Goal: Task Accomplishment & Management: Manage account settings

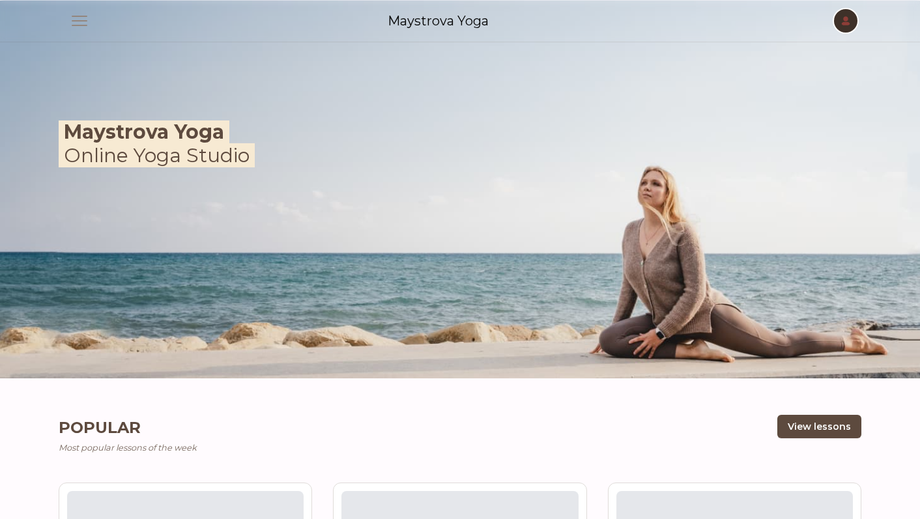
click at [850, 18] on span "button" at bounding box center [846, 21] width 29 height 29
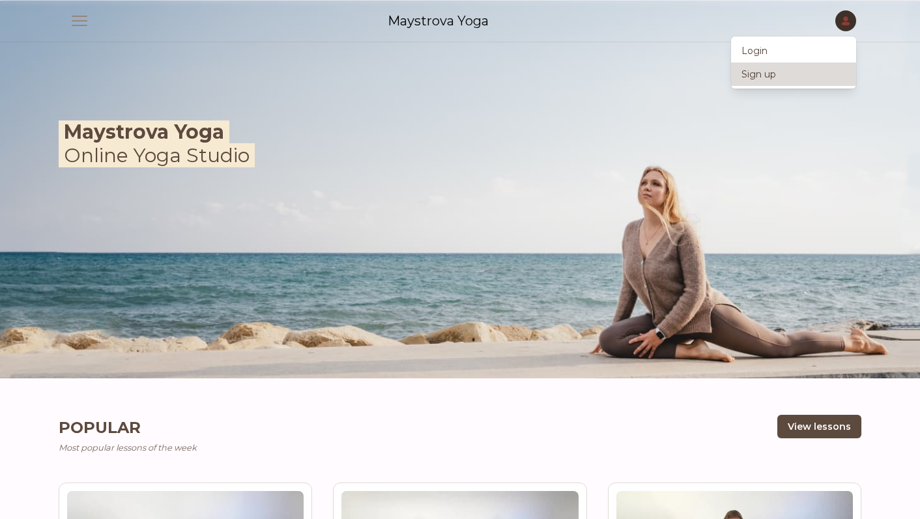
click at [780, 76] on link "Sign up" at bounding box center [793, 74] width 125 height 23
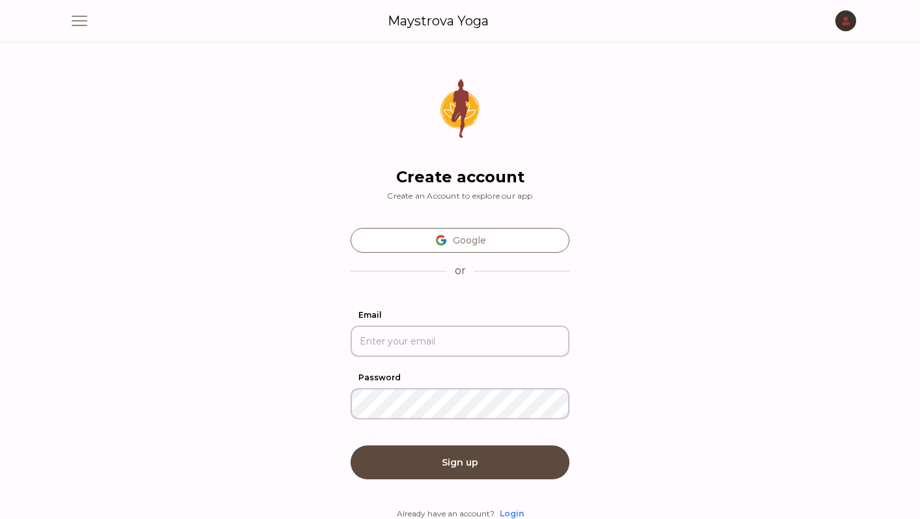
click at [441, 347] on input "Email" at bounding box center [460, 341] width 219 height 31
click at [495, 303] on div "Create account Create an Account to explore our app Google or Email Password Si…" at bounding box center [460, 300] width 219 height 443
click at [514, 510] on link "Login" at bounding box center [512, 514] width 24 height 10
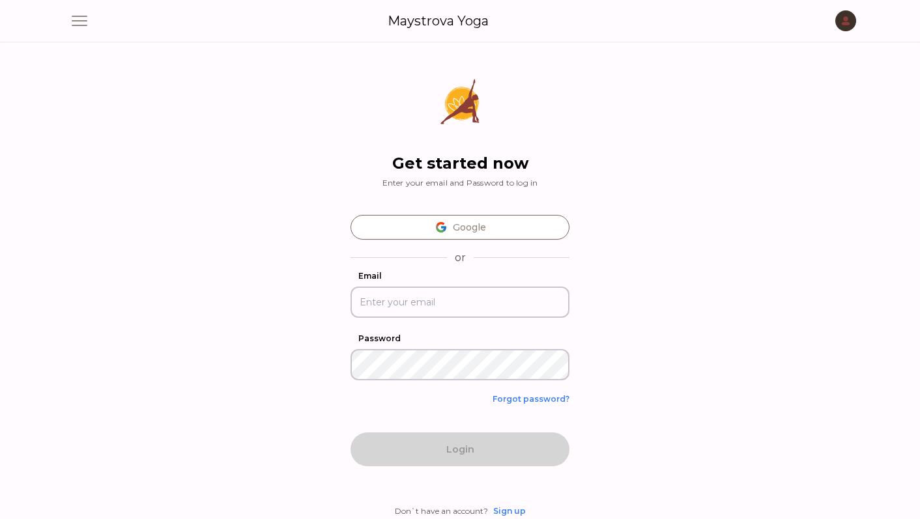
click at [452, 298] on input "Email" at bounding box center [460, 302] width 219 height 31
type input "pasyuk.com@gmail.com"
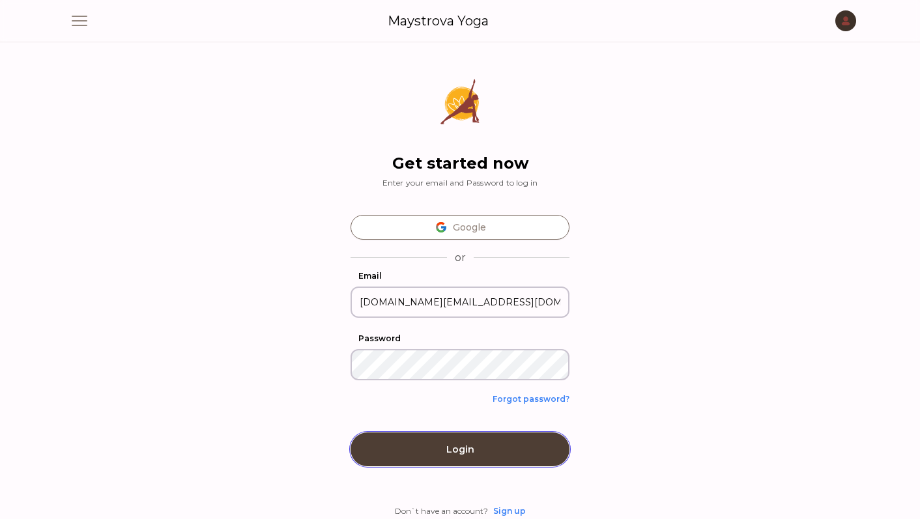
click at [467, 452] on button "Login" at bounding box center [460, 450] width 219 height 34
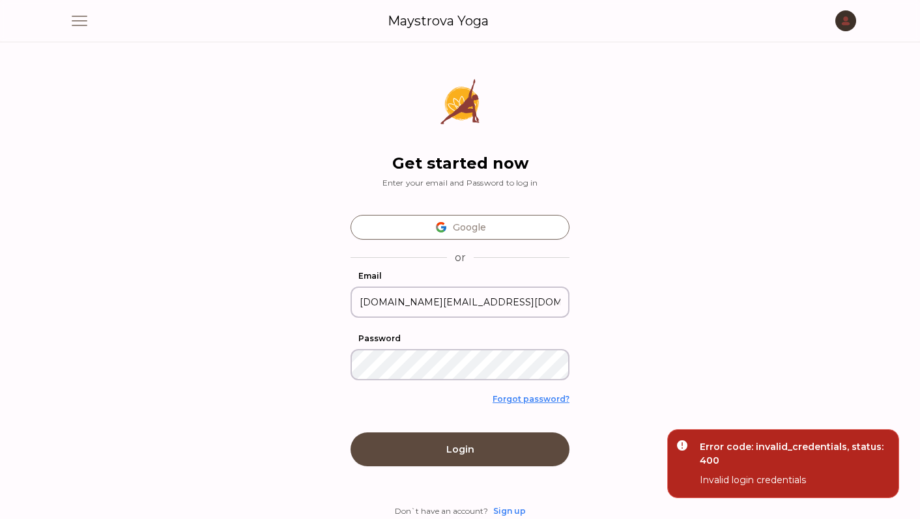
click at [544, 400] on link "Forgot password?" at bounding box center [531, 399] width 77 height 10
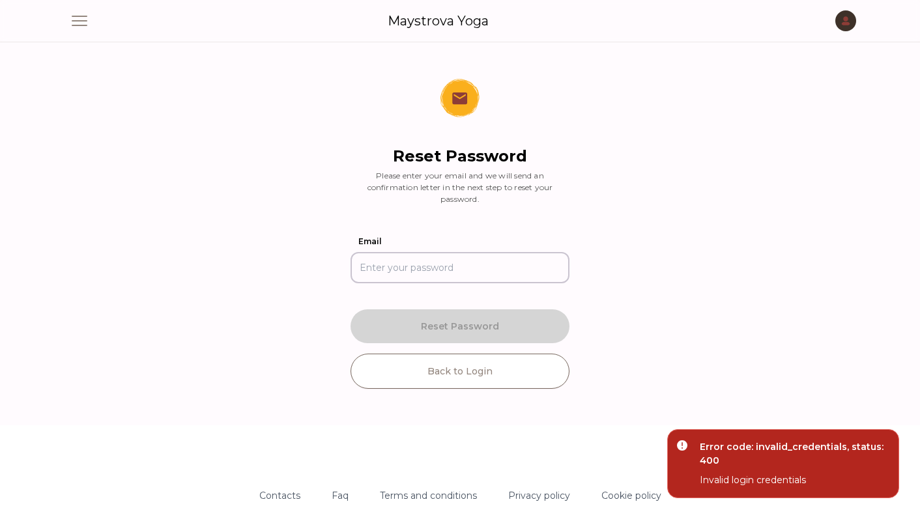
click at [464, 267] on input "Email" at bounding box center [460, 267] width 219 height 31
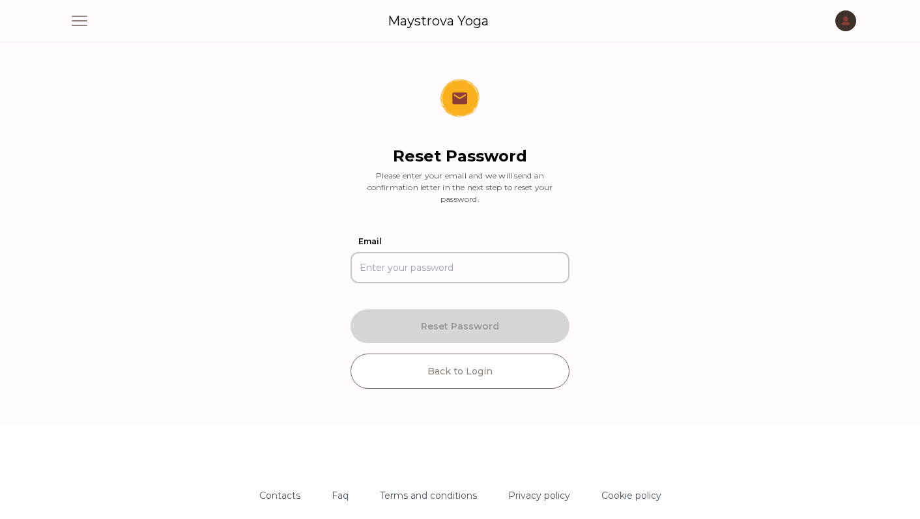
type input "pasyuk.com@gmail.com"
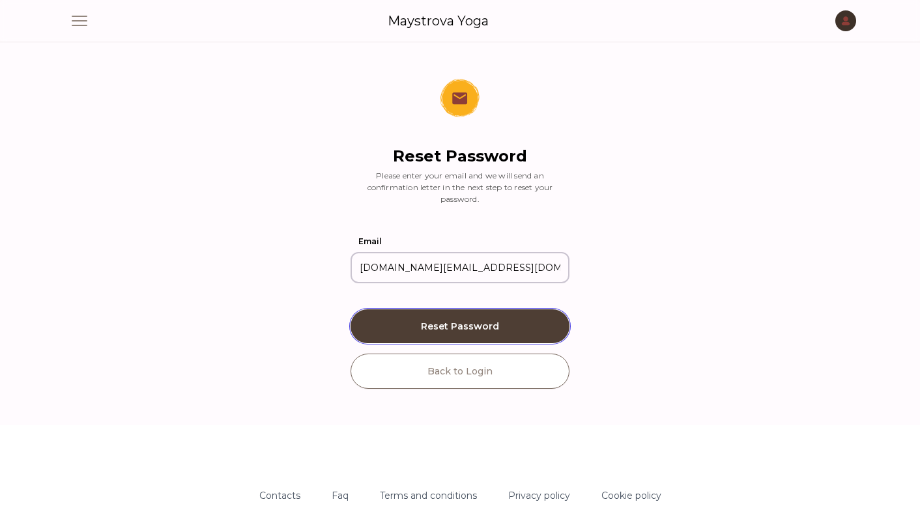
click at [476, 325] on button "Reset Password" at bounding box center [460, 327] width 219 height 34
click at [501, 325] on button "Reset Password" at bounding box center [460, 327] width 219 height 34
click at [469, 317] on button "Reset Password" at bounding box center [460, 327] width 219 height 34
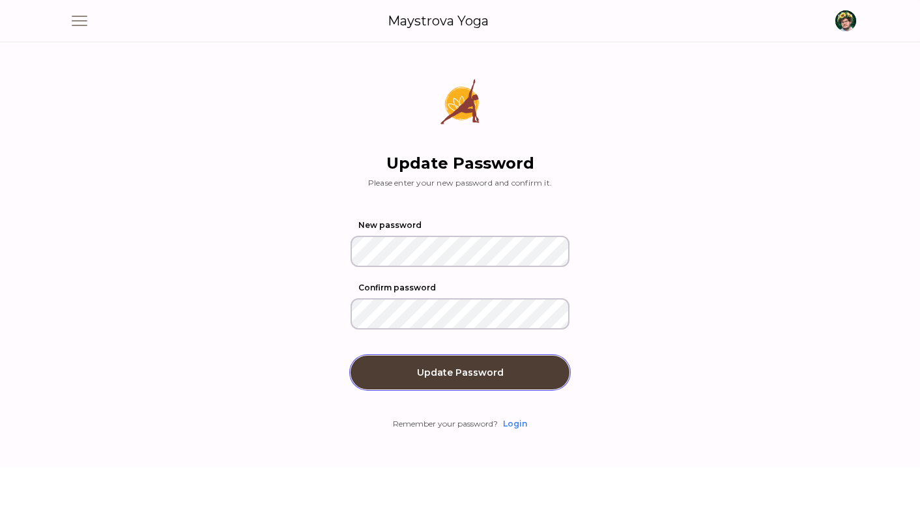
click at [454, 371] on button "Update Password" at bounding box center [460, 373] width 219 height 34
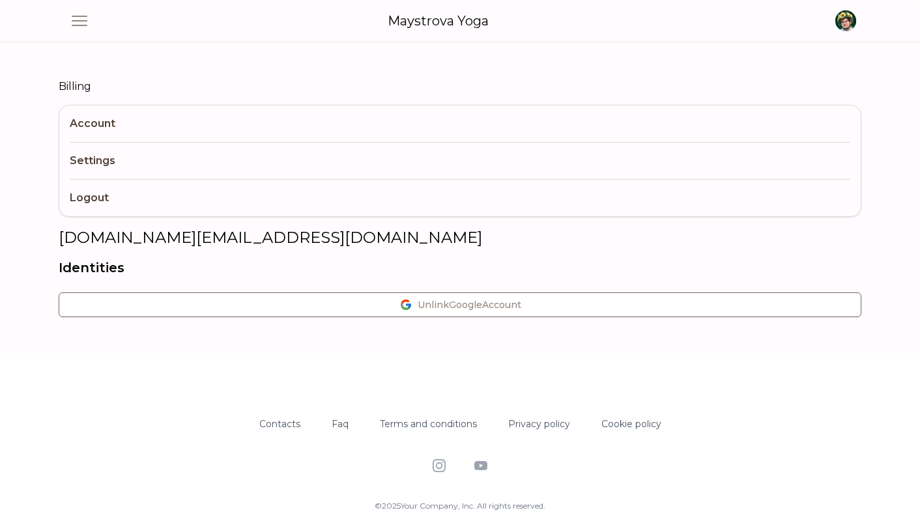
click at [113, 200] on link "Logout" at bounding box center [460, 197] width 781 height 37
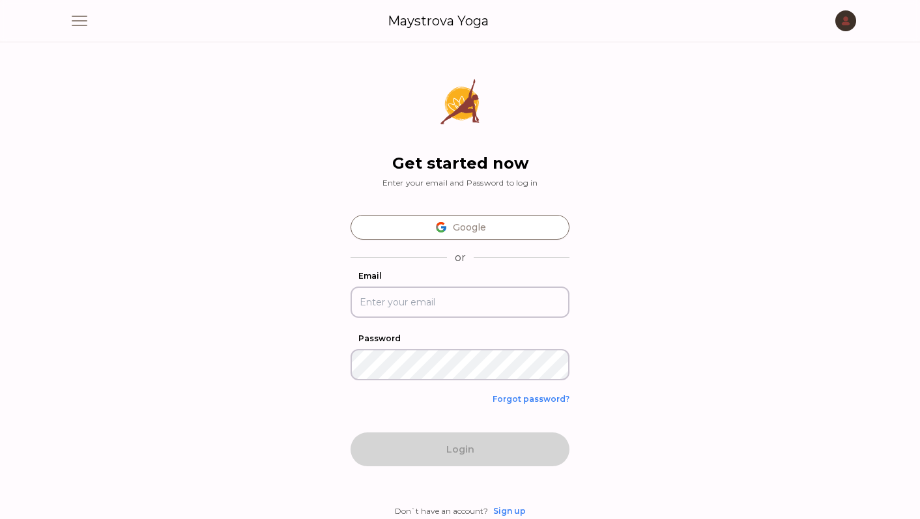
click at [442, 304] on input "Email" at bounding box center [460, 302] width 219 height 31
type input "[DOMAIN_NAME][EMAIL_ADDRESS][DOMAIN_NAME]"
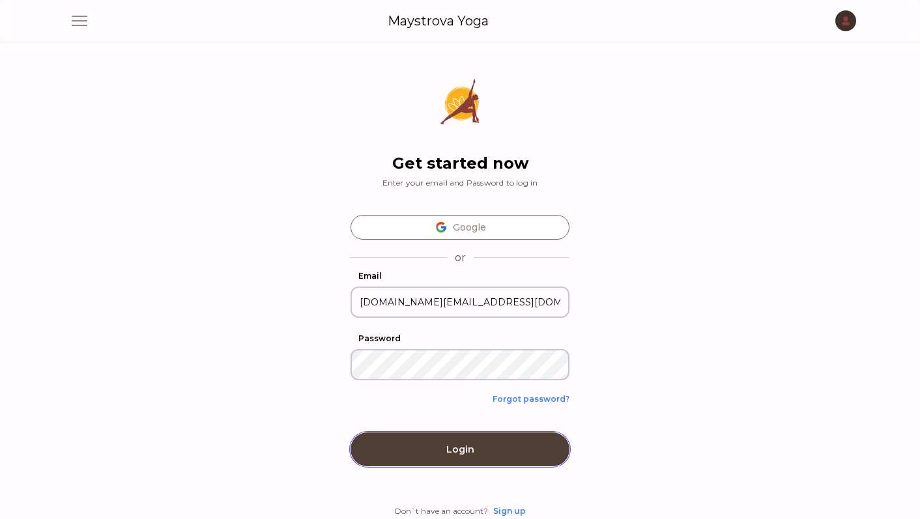
click at [471, 445] on button "Login" at bounding box center [460, 450] width 219 height 34
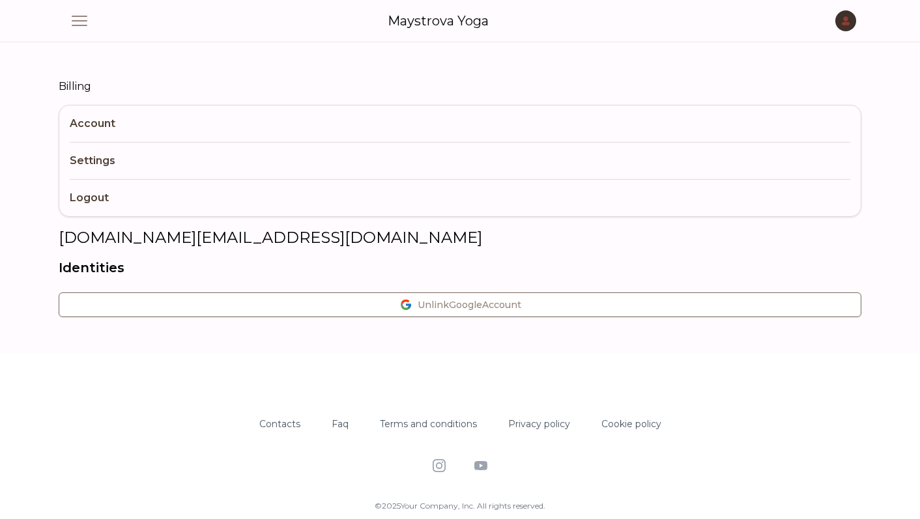
click at [864, 26] on div "Open main menu Maystrova Yoga Open user menu" at bounding box center [460, 21] width 834 height 42
click at [850, 22] on span "button" at bounding box center [846, 21] width 29 height 29
click at [634, 10] on div "Open main menu Maystrova Yoga Open user menu Login Sign up" at bounding box center [460, 21] width 793 height 42
click at [845, 18] on span "button" at bounding box center [846, 21] width 29 height 29
click at [797, 100] on link "Logout" at bounding box center [793, 97] width 125 height 23
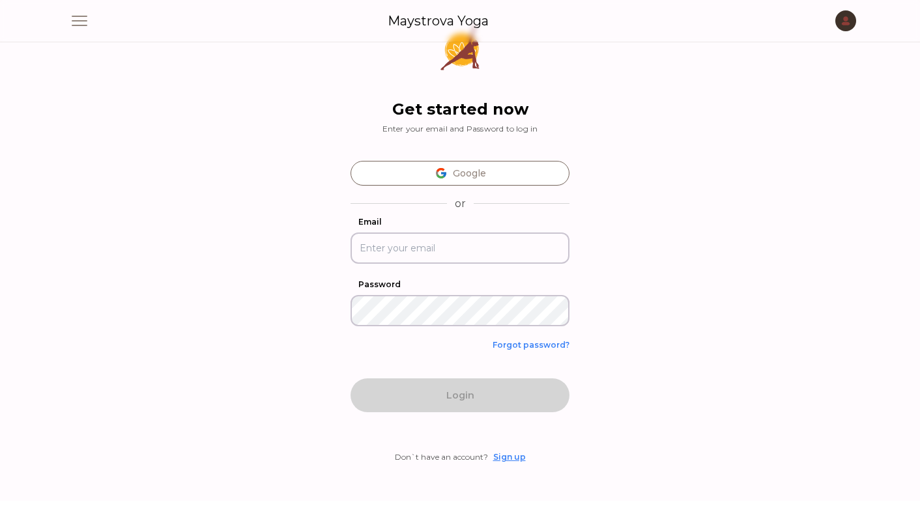
click at [517, 459] on link "Sign up" at bounding box center [509, 457] width 33 height 10
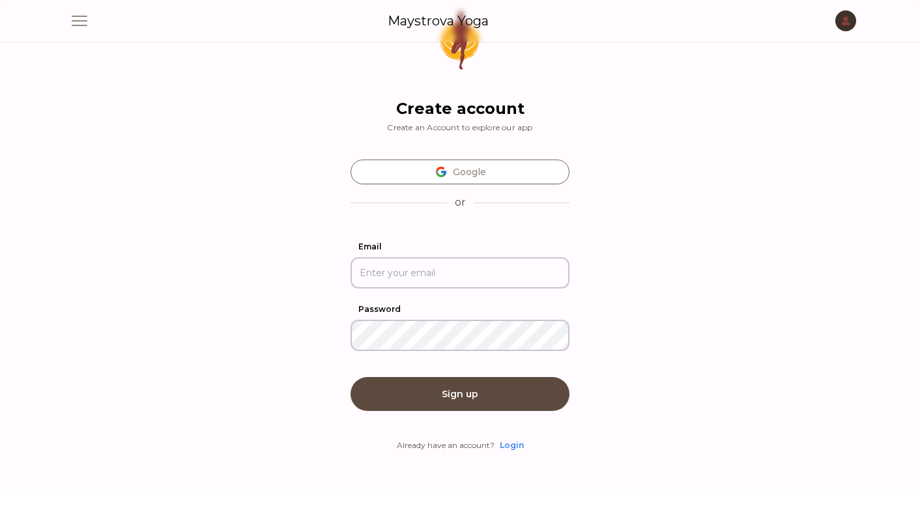
scroll to position [69, 0]
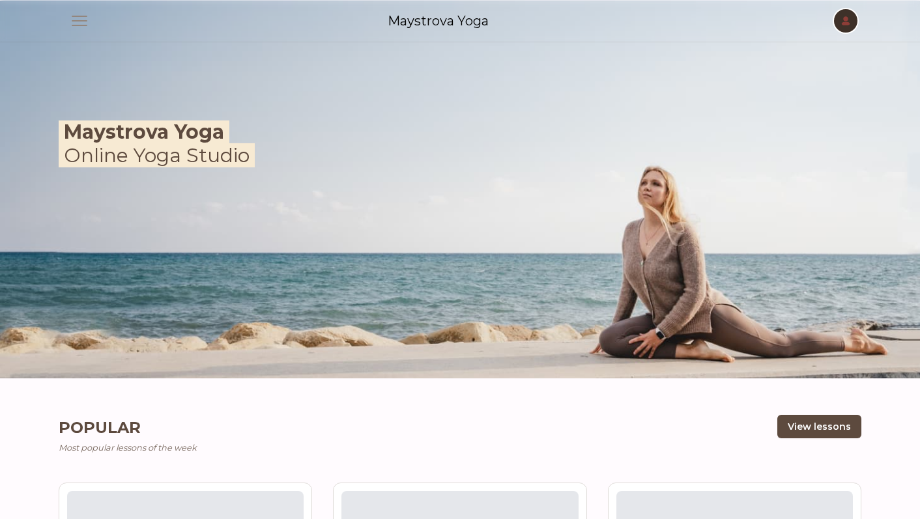
click at [847, 14] on span "button" at bounding box center [846, 21] width 29 height 29
click at [809, 52] on link "Login" at bounding box center [793, 50] width 125 height 23
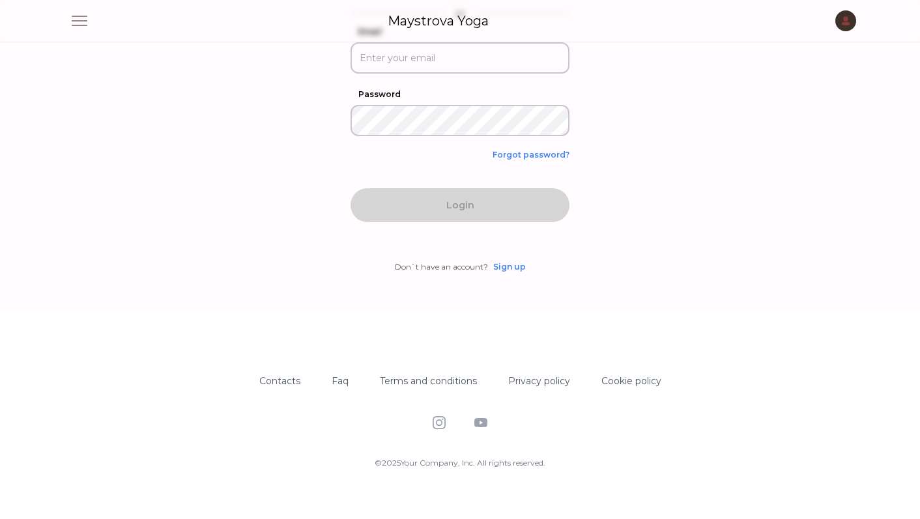
scroll to position [248, 0]
click at [512, 263] on link "Sign up" at bounding box center [509, 264] width 33 height 10
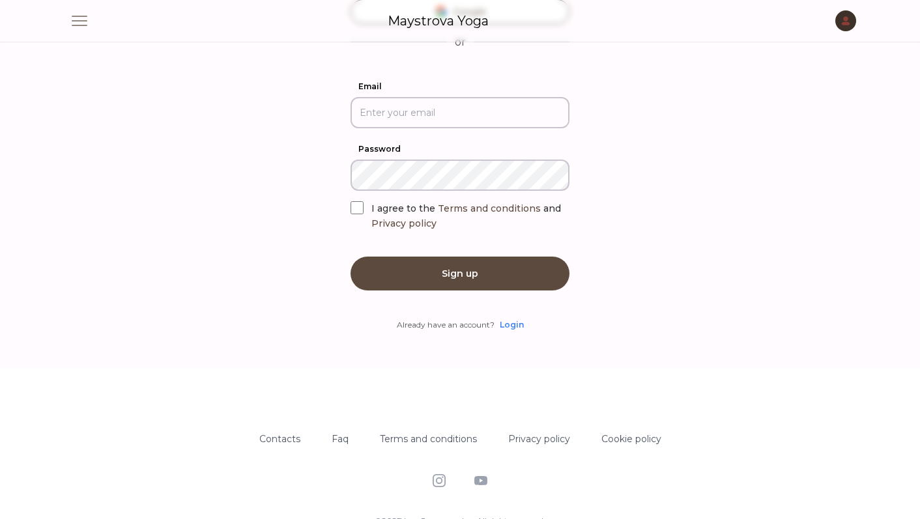
scroll to position [229, 0]
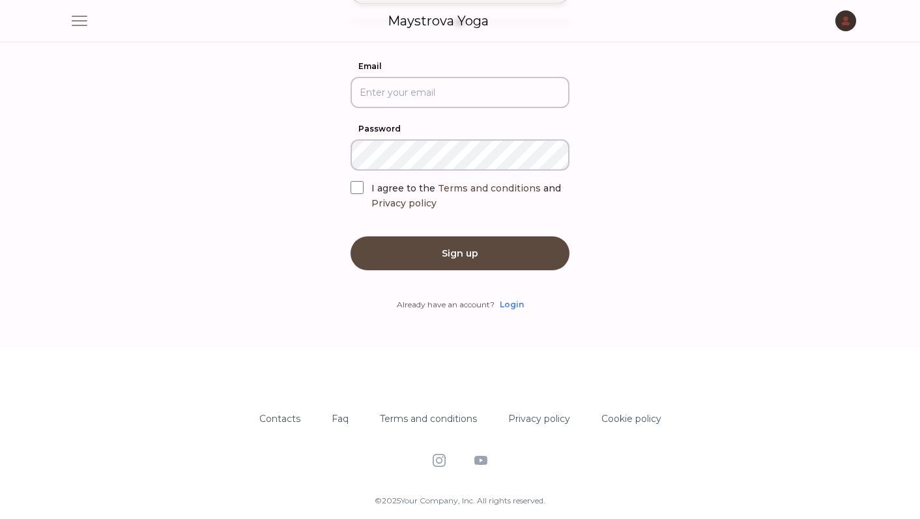
click at [419, 209] on span "I agree to the Terms and conditions and Privacy policy" at bounding box center [467, 195] width 190 height 27
click at [364, 194] on input "I agree to the Terms and conditions and Privacy policy" at bounding box center [357, 187] width 13 height 13
checkbox input "true"
click at [518, 194] on link "Terms and conditions" at bounding box center [489, 188] width 103 height 12
click at [405, 209] on link "Privacy policy" at bounding box center [404, 203] width 65 height 12
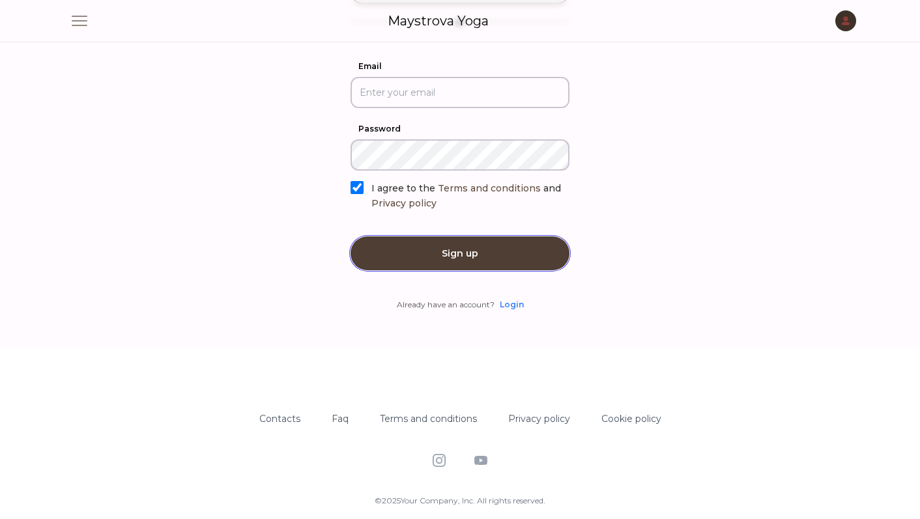
click at [444, 270] on button "Sign up" at bounding box center [460, 254] width 219 height 34
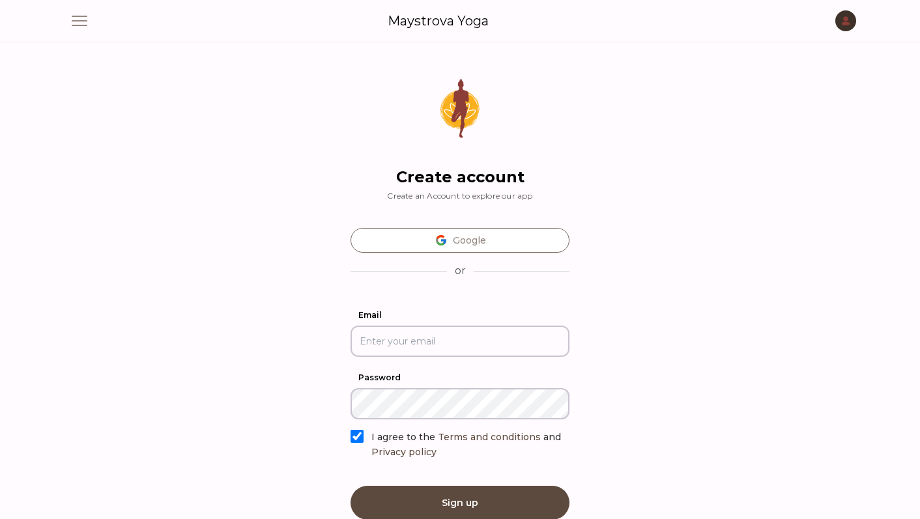
scroll to position [89, 0]
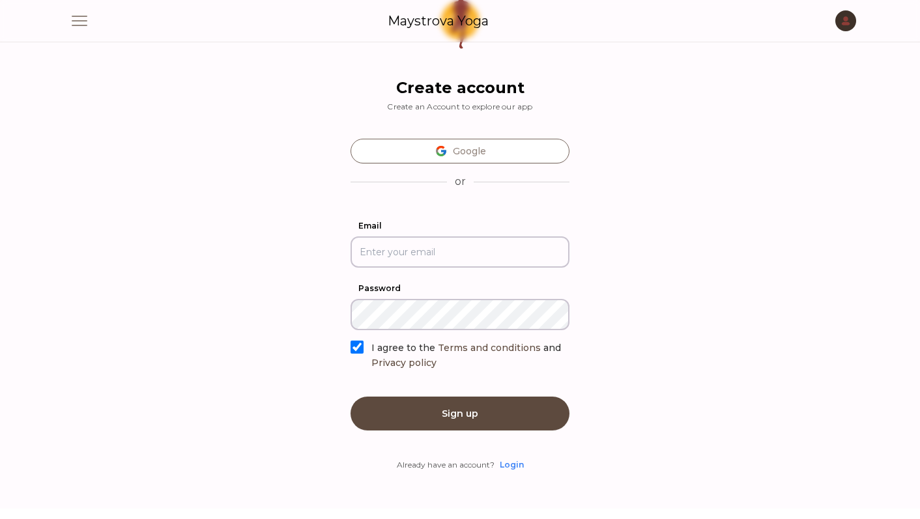
click at [300, 149] on body "Open main menu Maystrova Yoga Open user menu Close panel Home Video-lessons Bio…" at bounding box center [460, 321] width 920 height 820
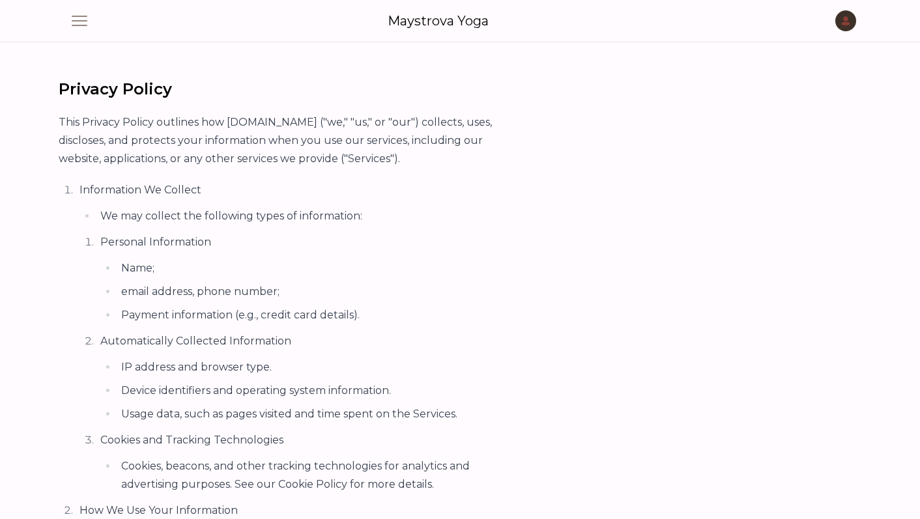
scroll to position [1229, 0]
